Goal: Find specific page/section: Find specific page/section

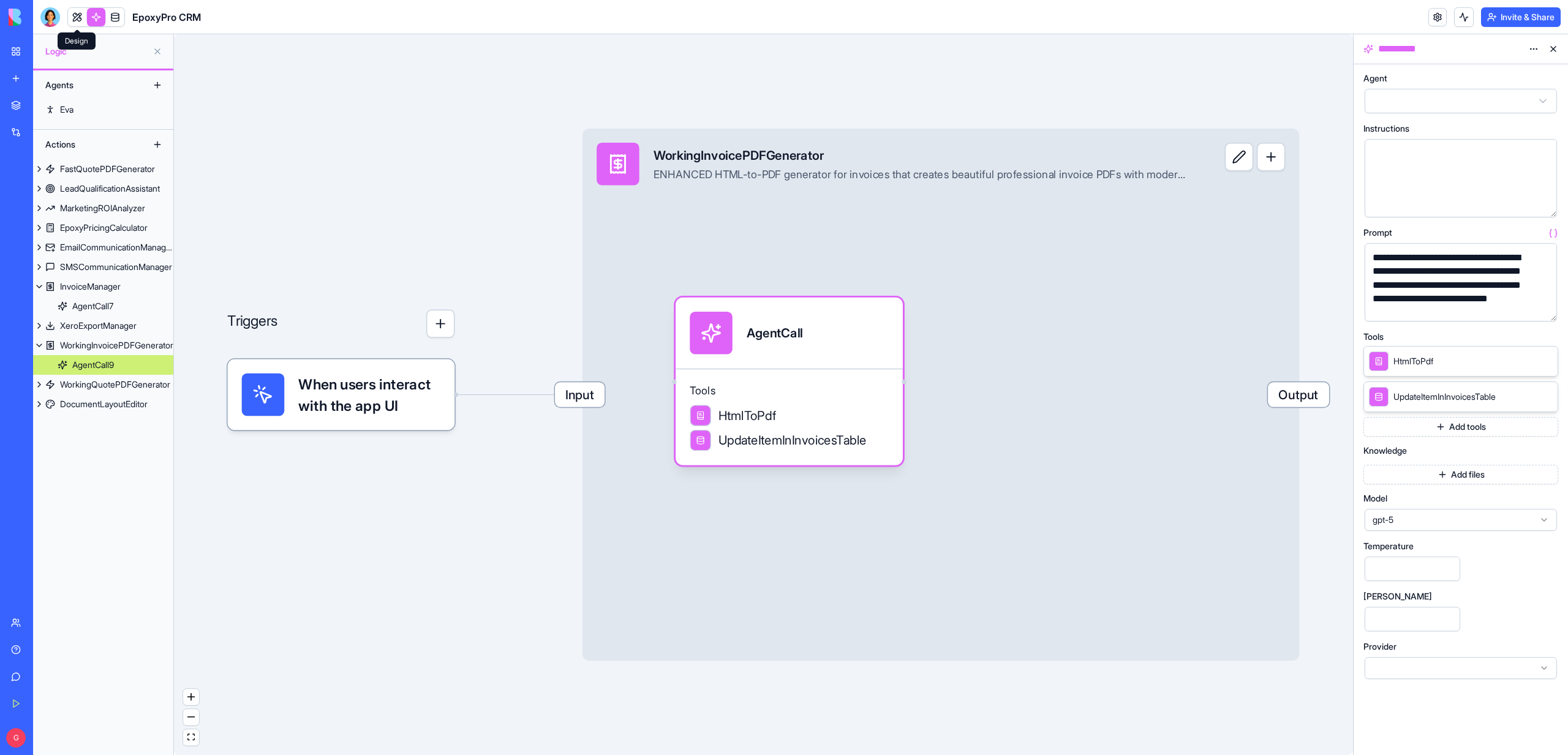
click at [71, 18] on link at bounding box center [77, 17] width 19 height 19
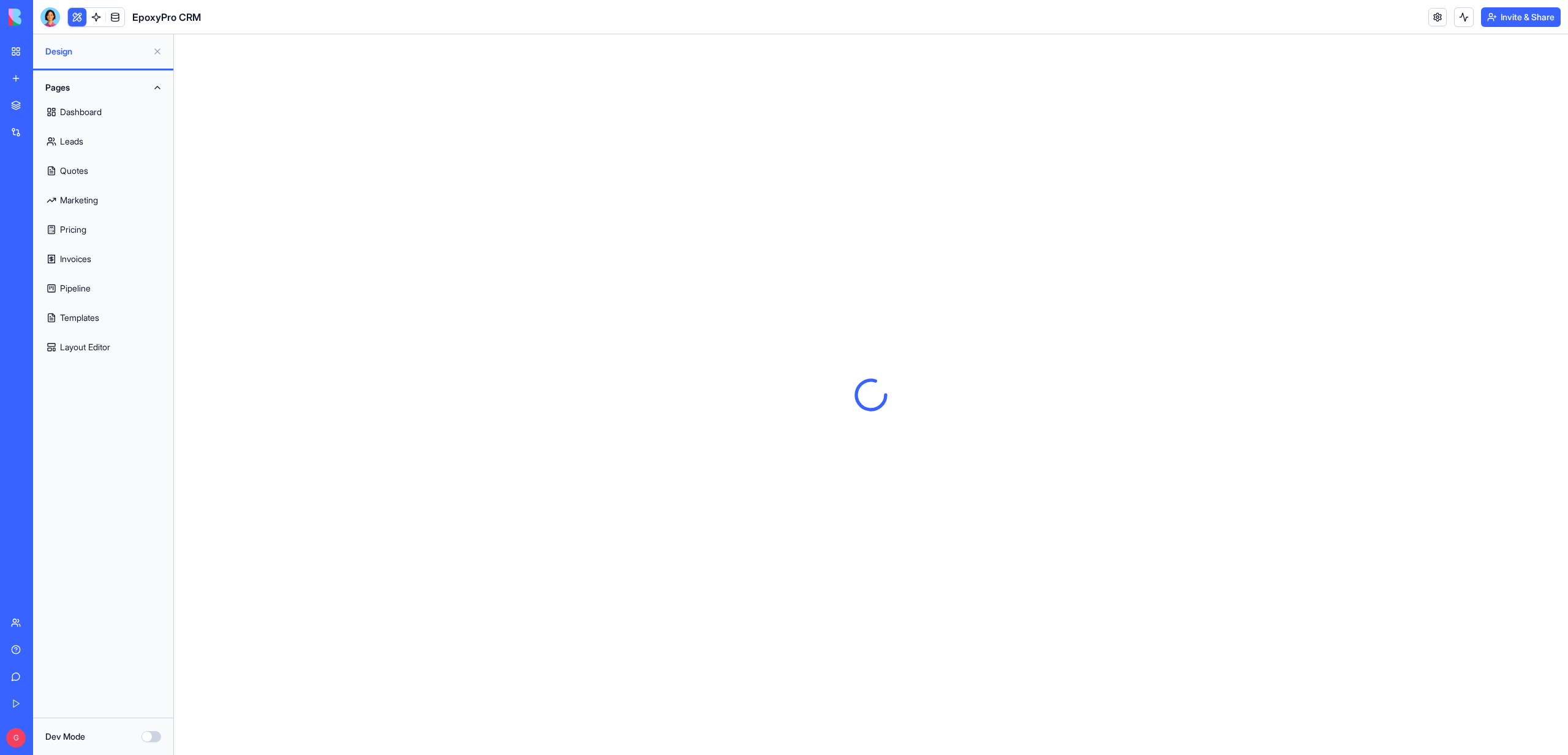
click at [89, 176] on link "Quotes" at bounding box center [103, 170] width 125 height 29
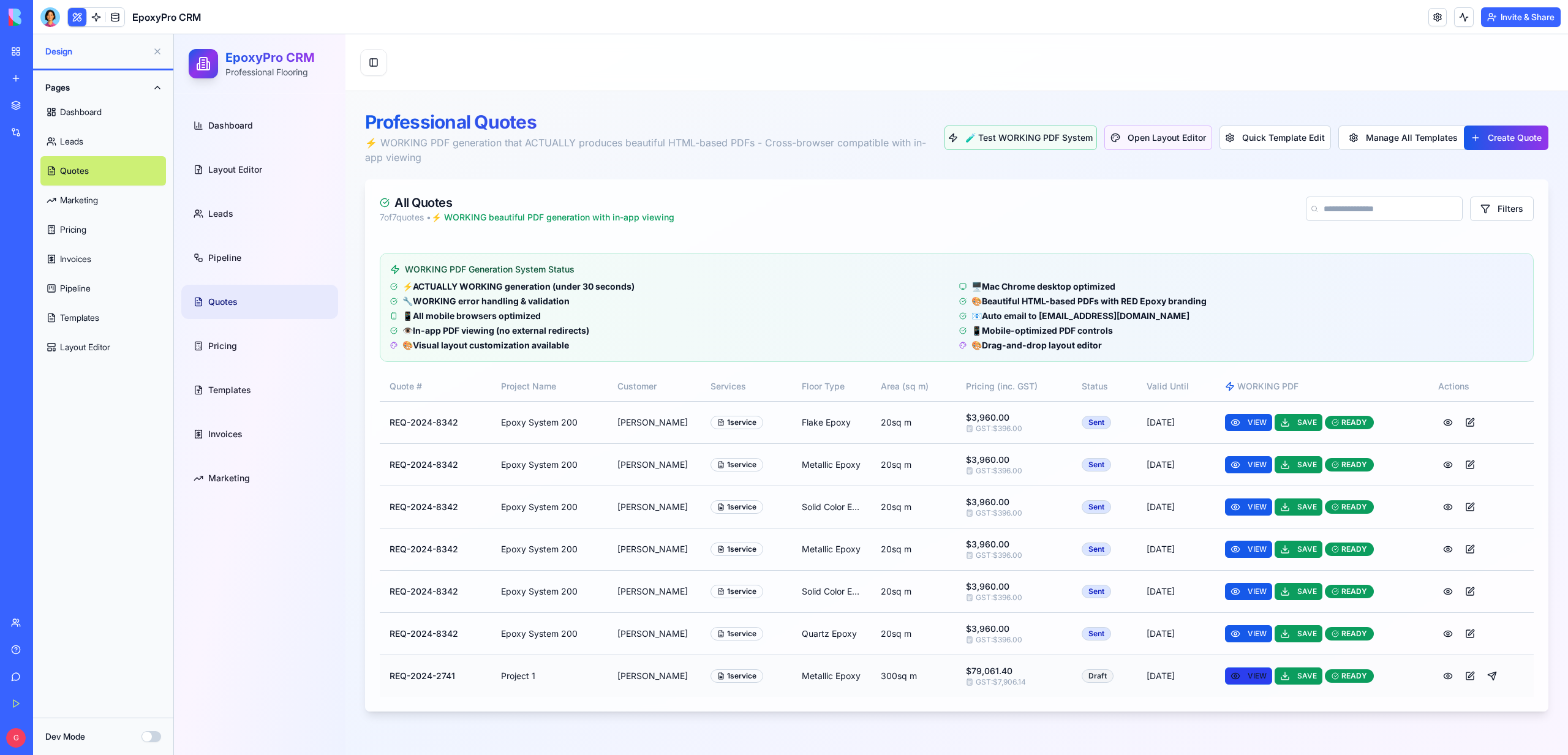
click at [1248, 672] on button "VIEW" at bounding box center [1249, 676] width 47 height 17
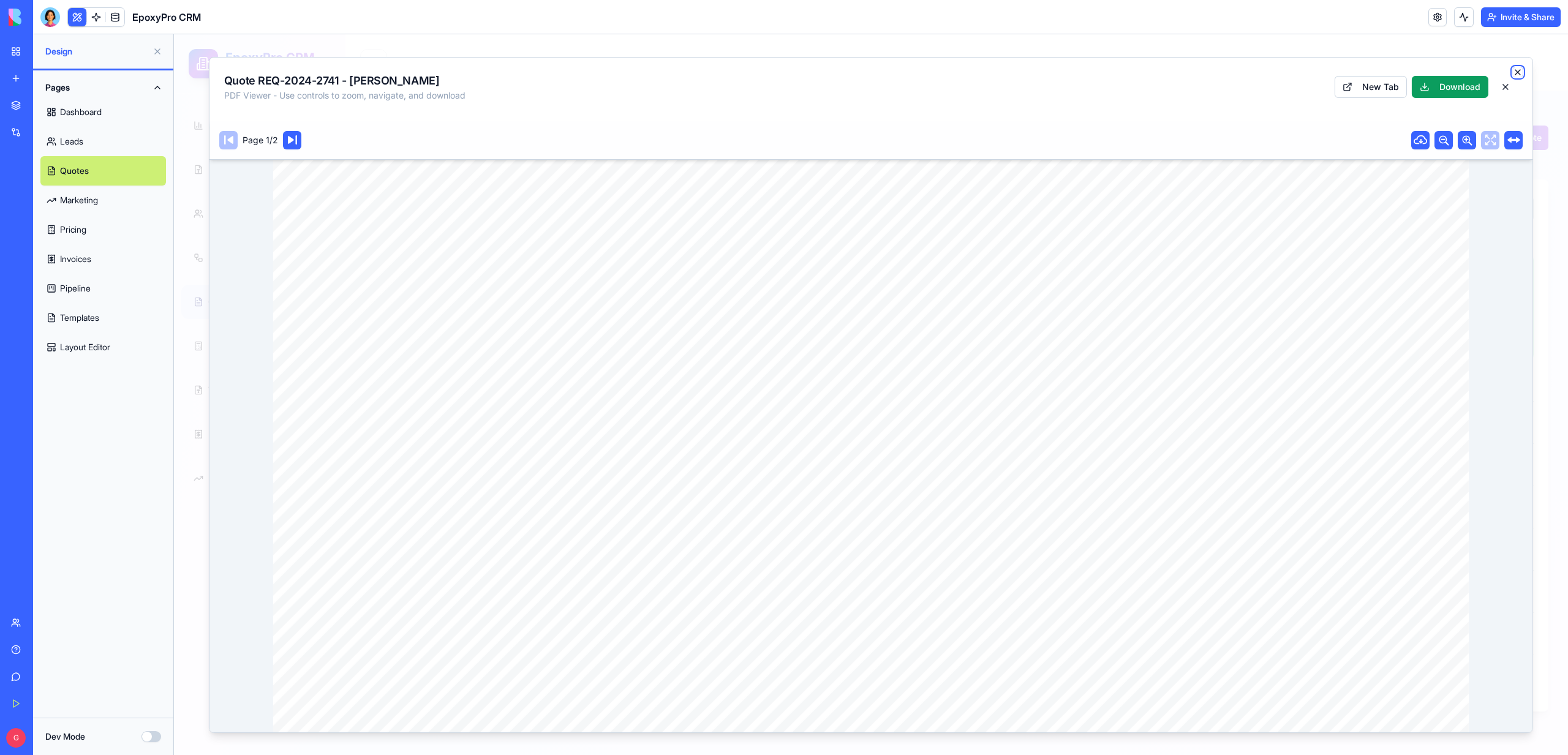
click at [1517, 71] on icon "button" at bounding box center [1517, 72] width 10 height 10
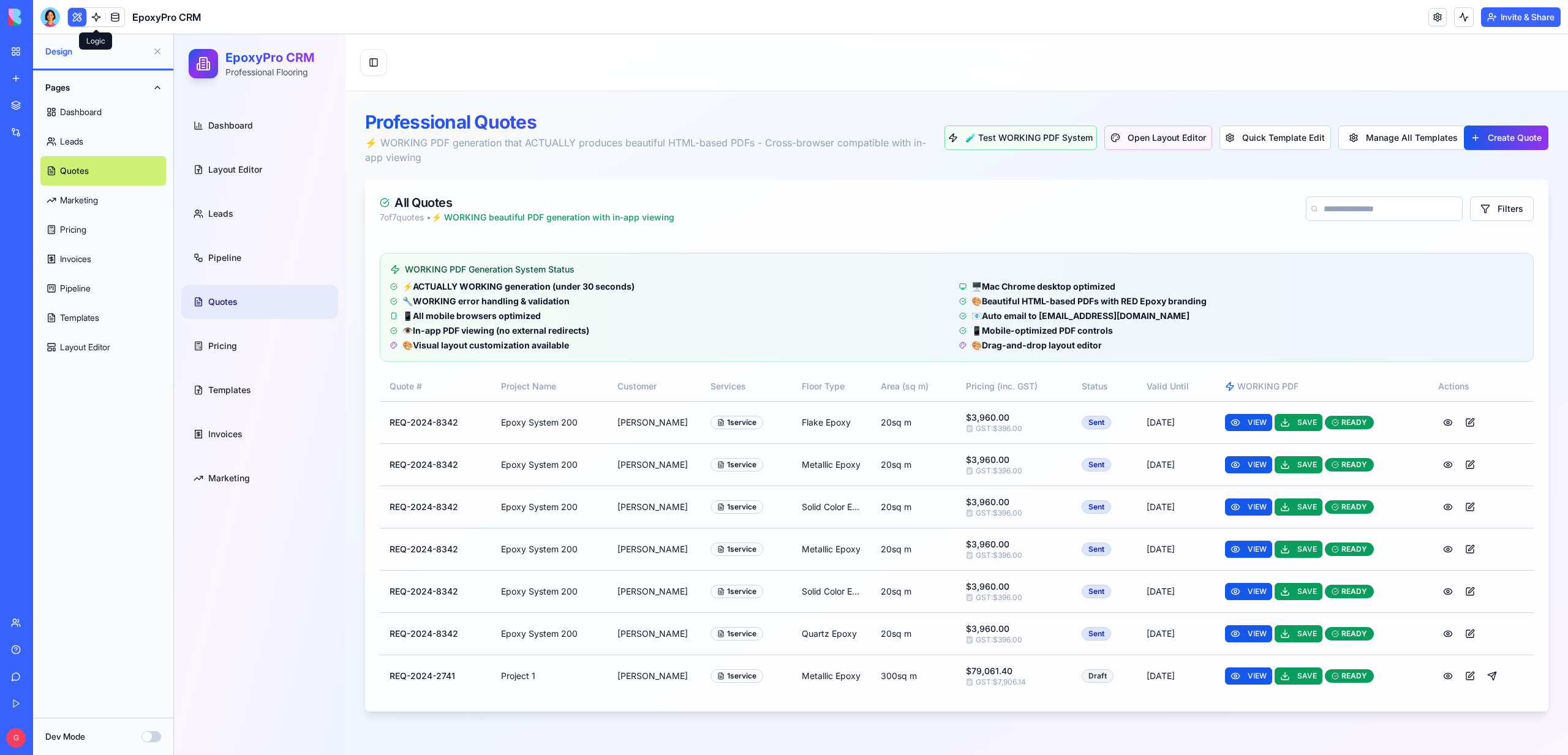
click at [93, 24] on link at bounding box center [96, 17] width 19 height 19
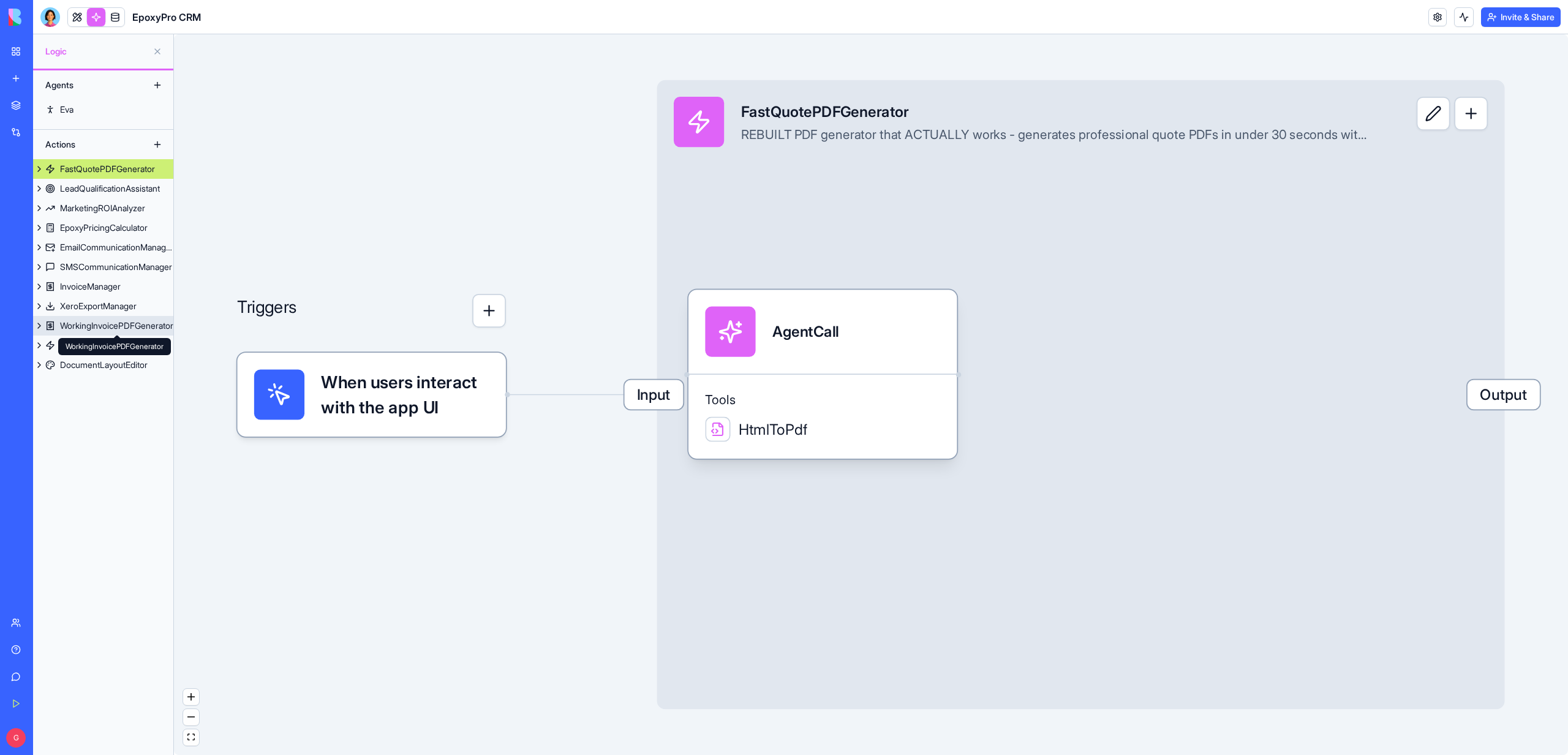
click at [109, 327] on div "WorkingInvoicePDFGenerator" at bounding box center [116, 325] width 113 height 12
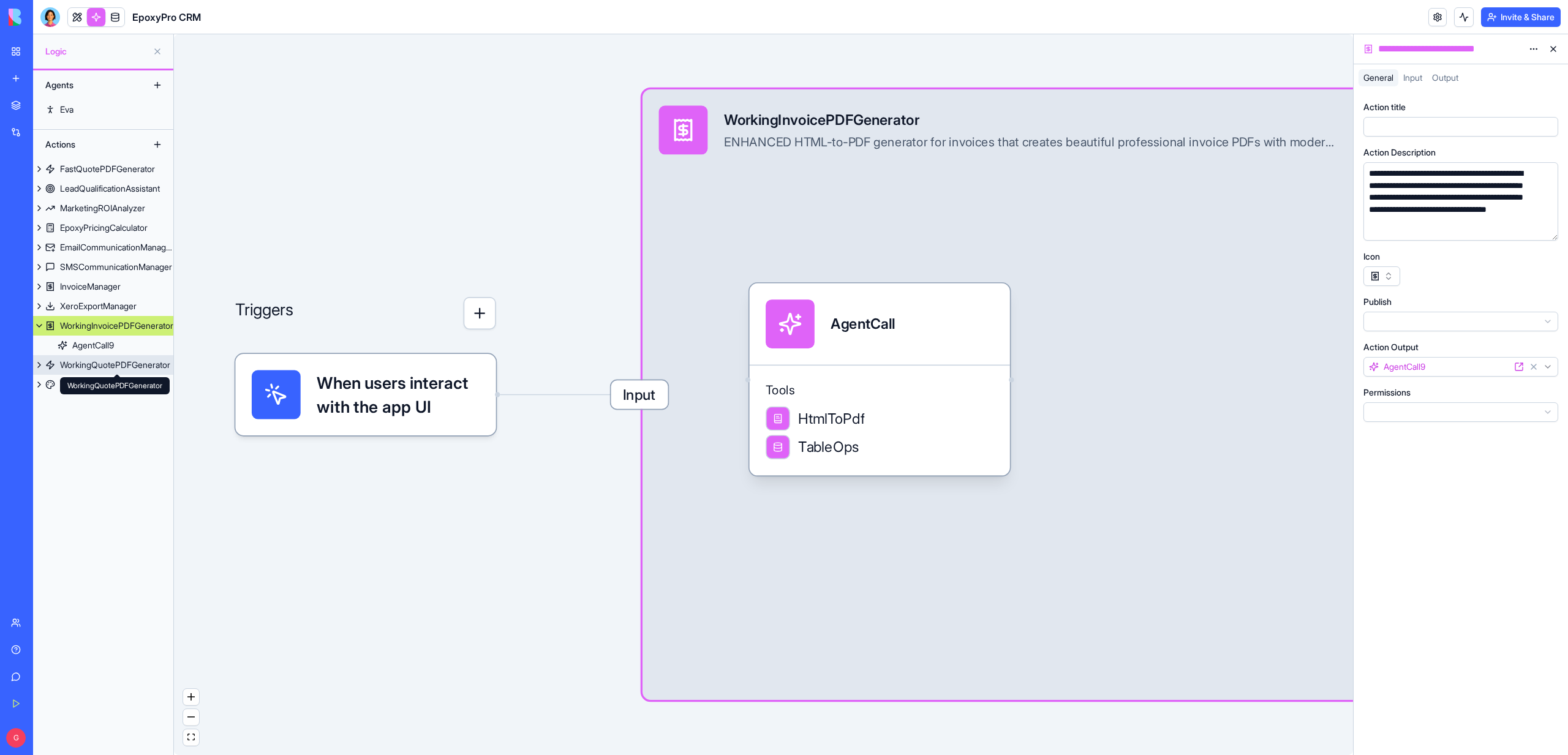
click at [112, 365] on div "WorkingQuotePDFGenerator" at bounding box center [115, 364] width 111 height 12
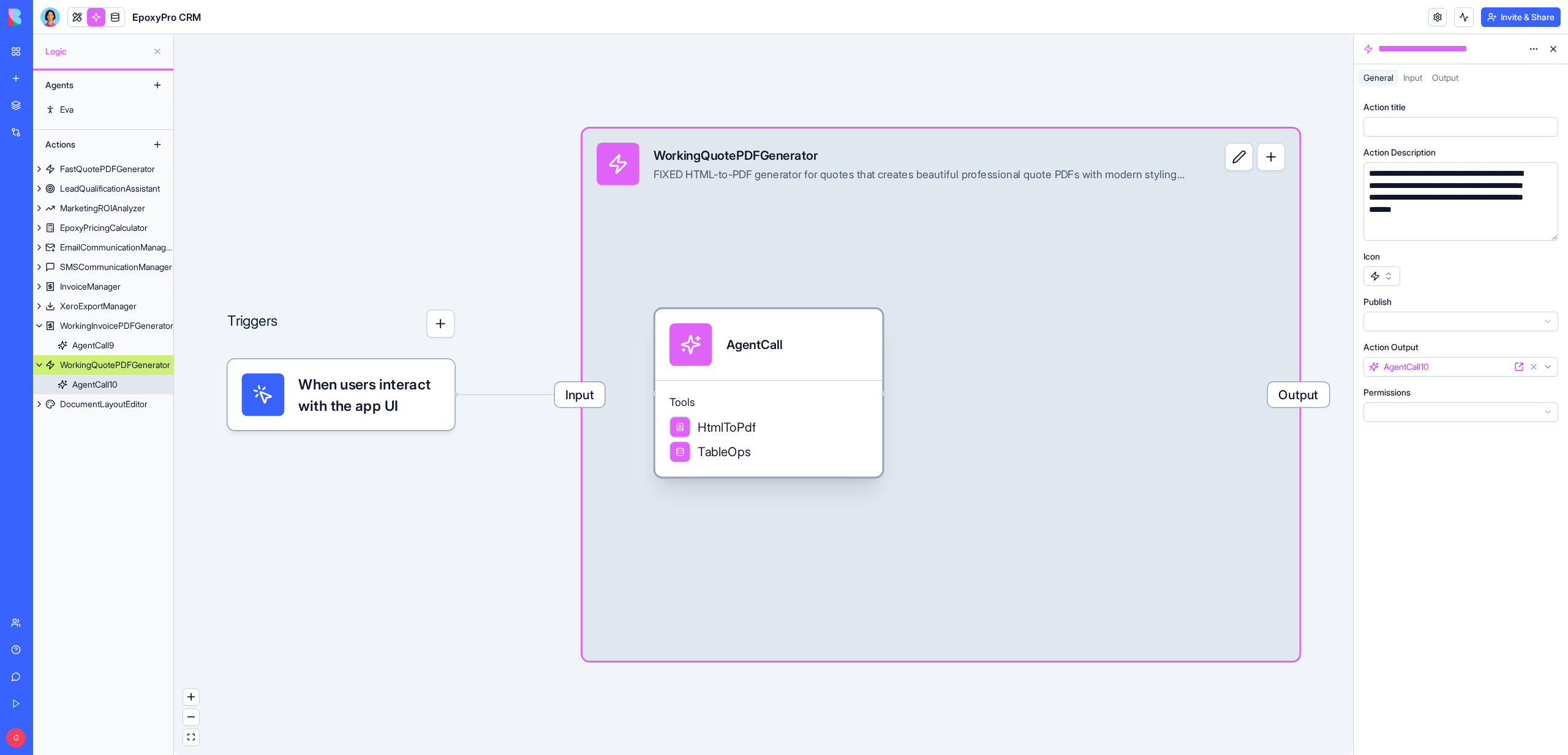
click at [831, 376] on div "AgentCall" at bounding box center [769, 345] width 227 height 71
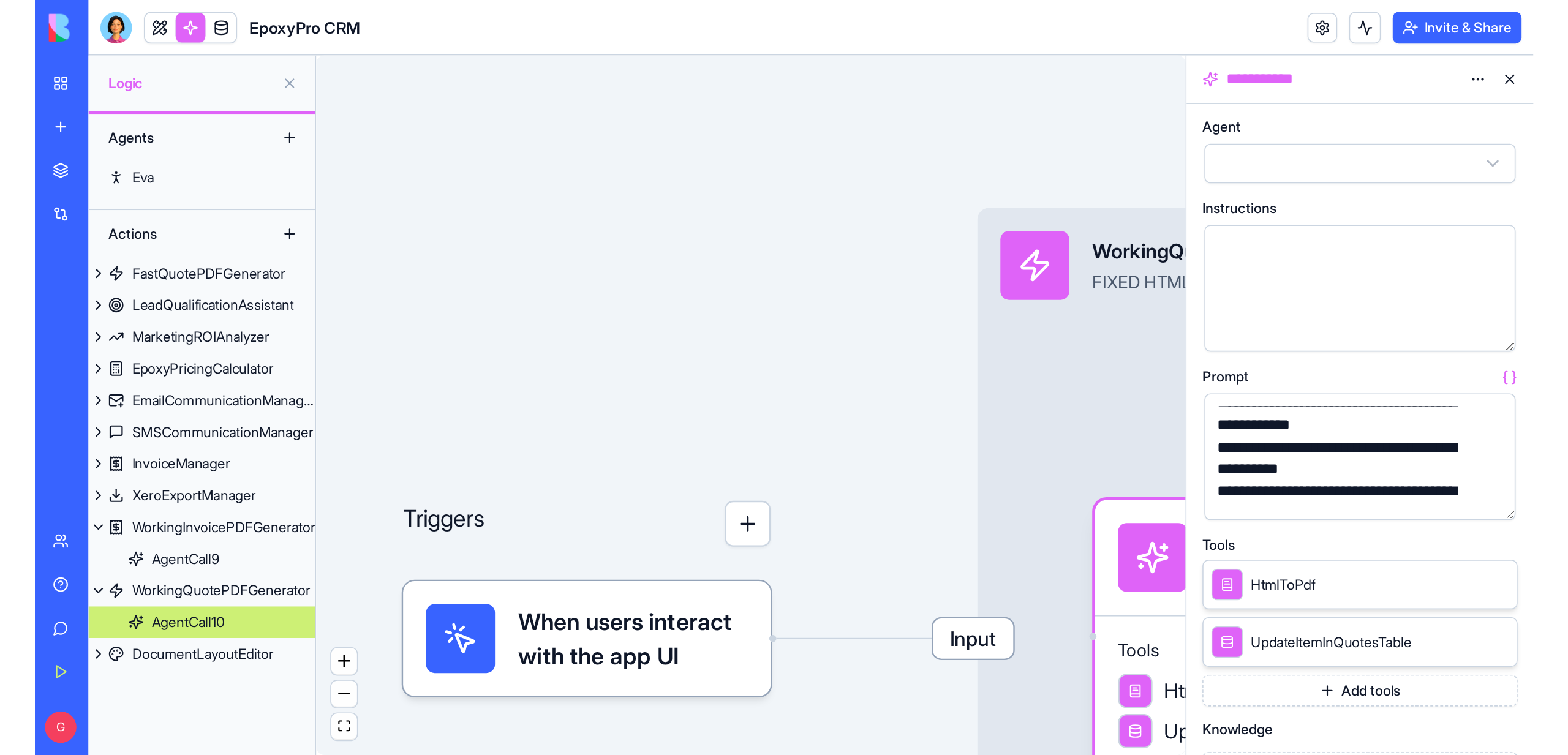
scroll to position [323, 0]
